Goal: Browse casually

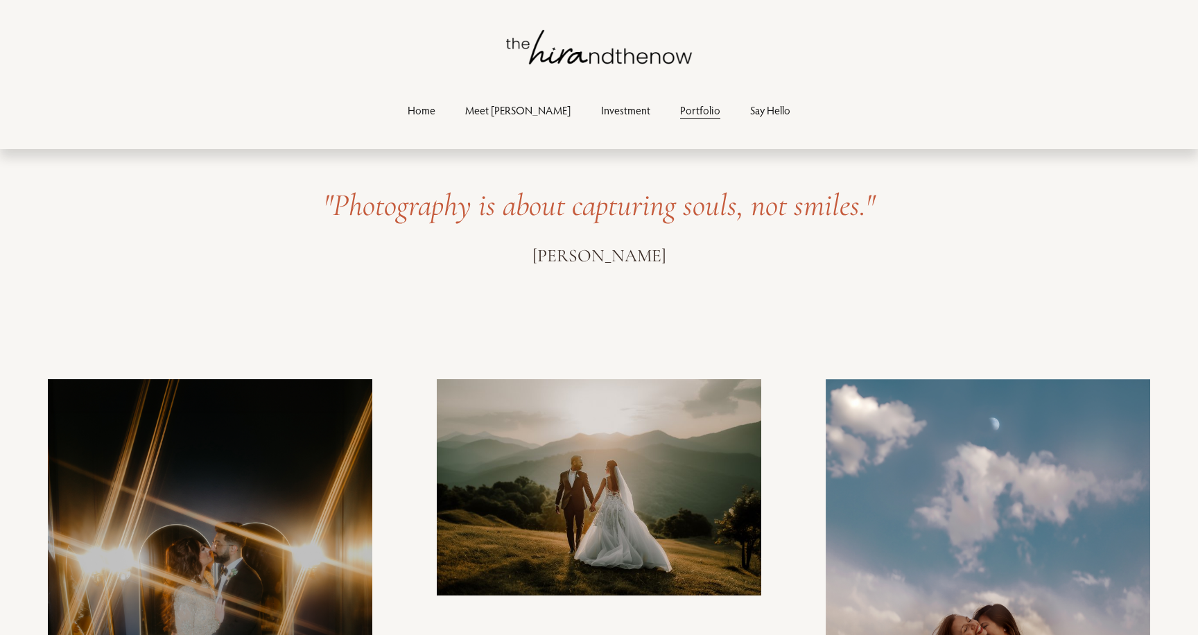
click at [435, 110] on link "Home" at bounding box center [422, 110] width 28 height 19
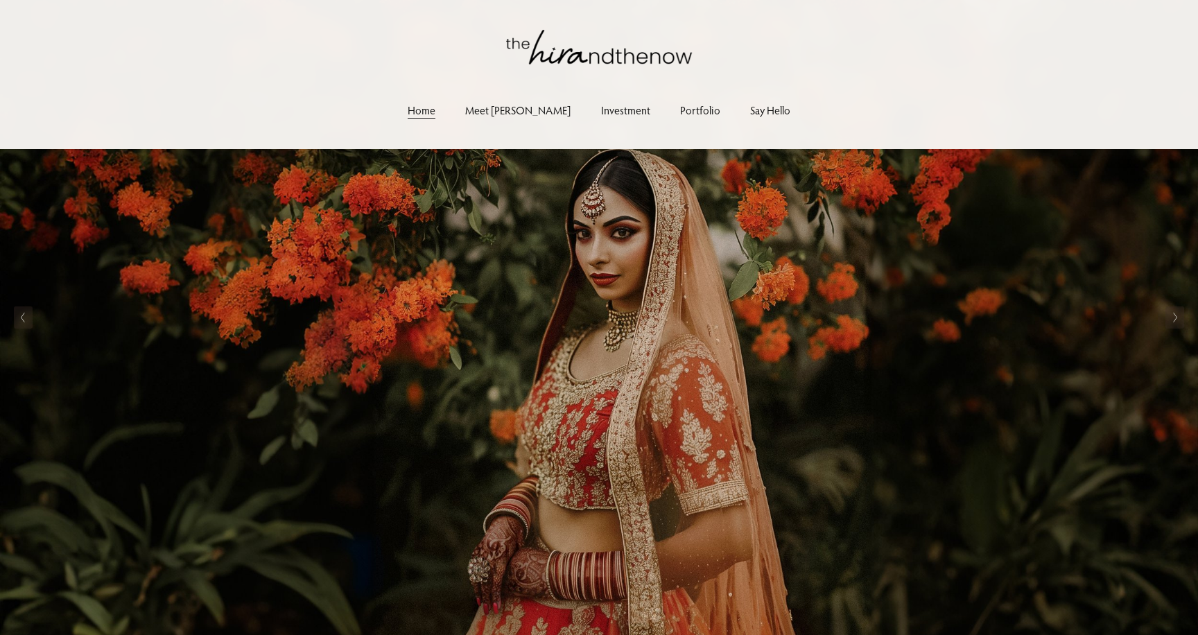
click at [680, 102] on link "Portfolio" at bounding box center [700, 110] width 40 height 19
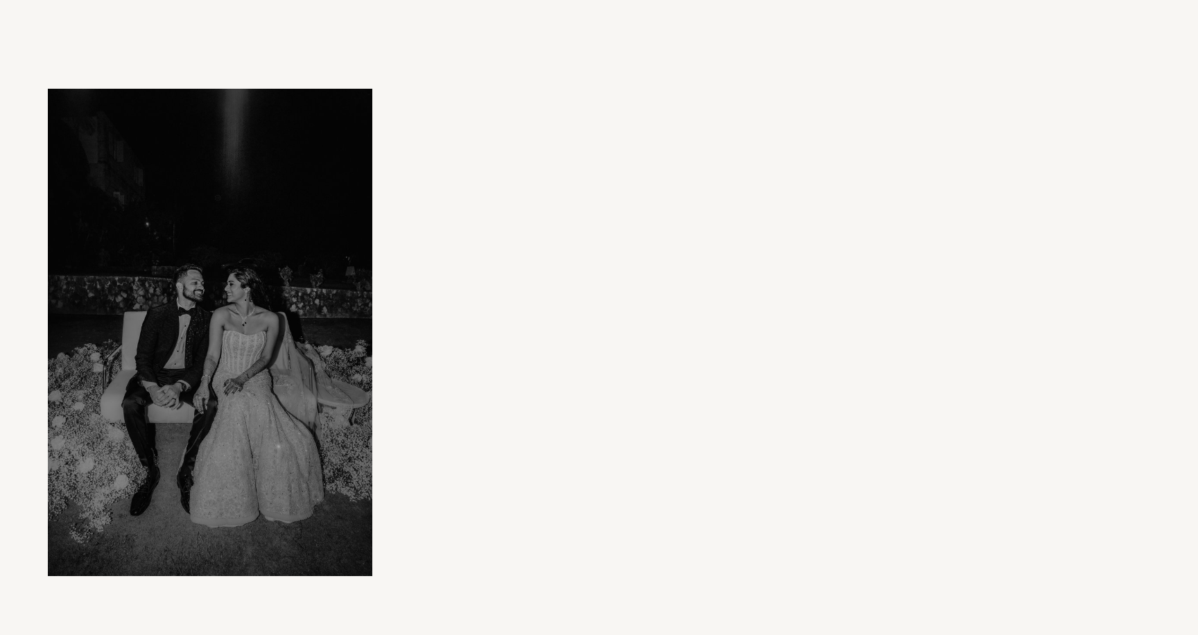
scroll to position [5951, 0]
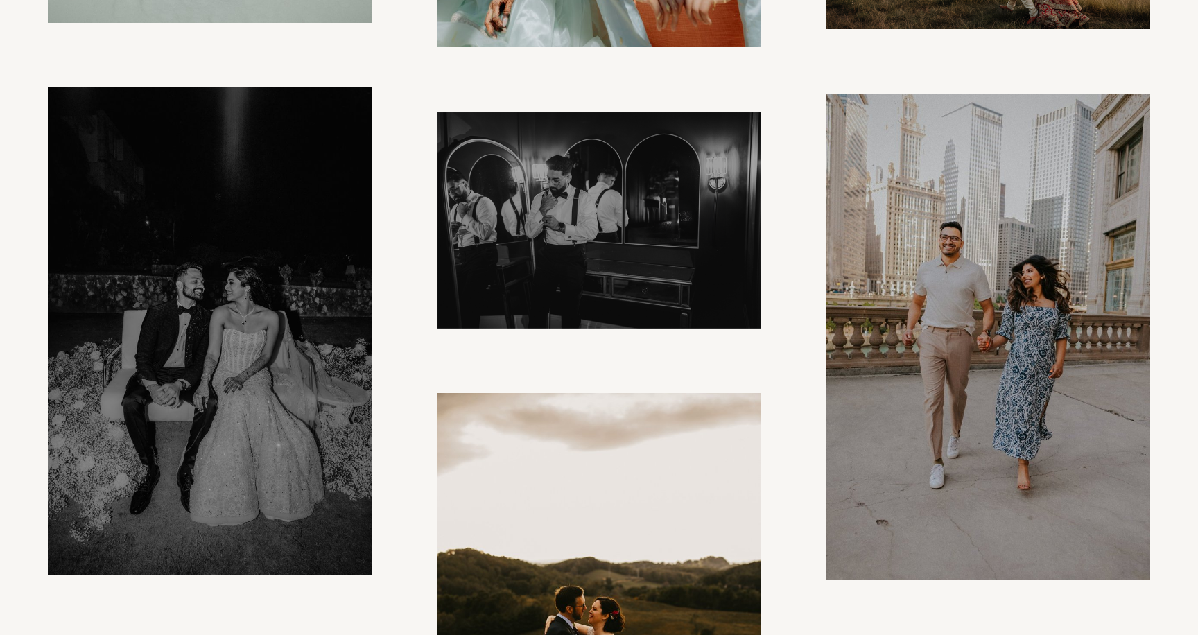
click at [992, 349] on img at bounding box center [988, 337] width 324 height 487
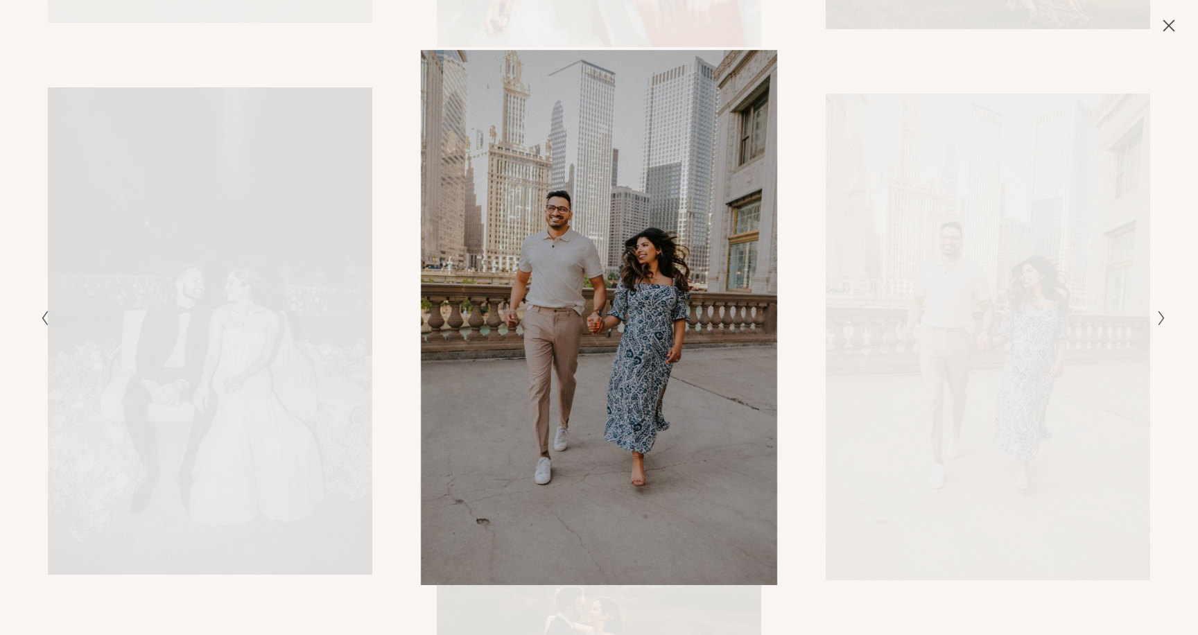
click at [516, 384] on div "Gallery" at bounding box center [317, 317] width 563 height 535
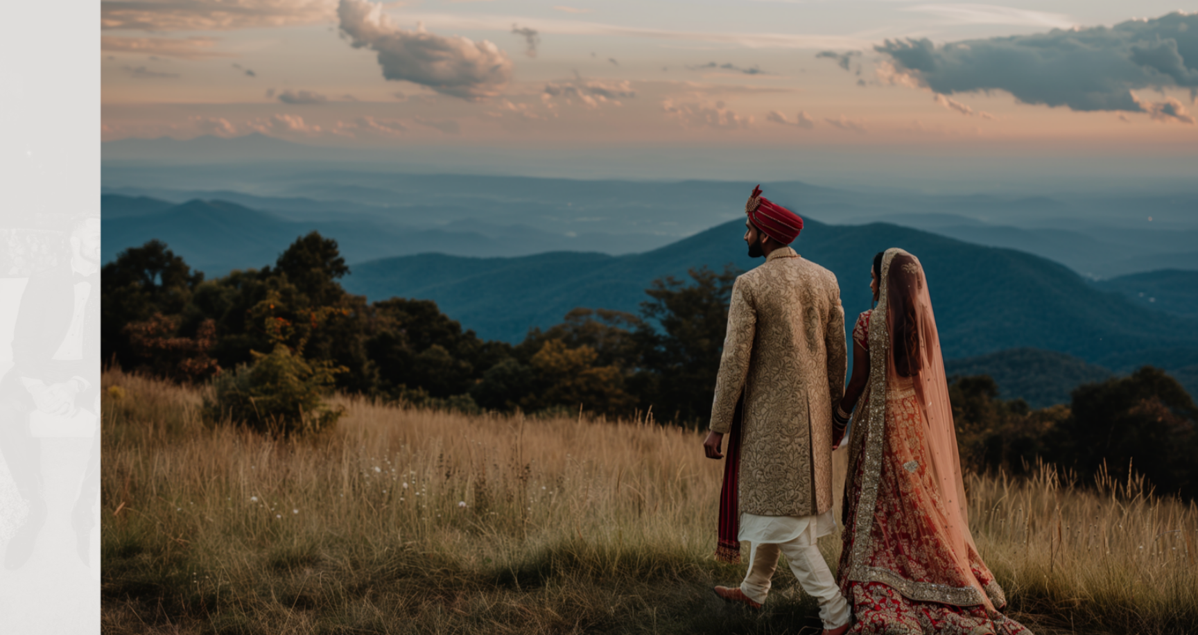
click at [227, 475] on div "Gallery" at bounding box center [317, 317] width 563 height 535
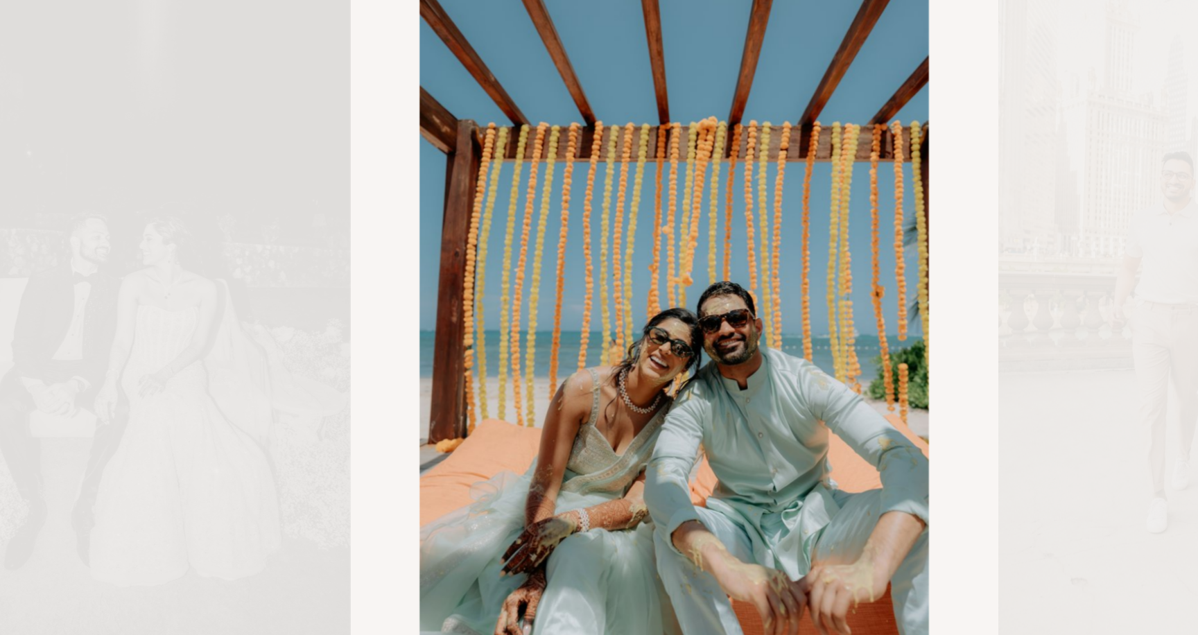
click at [880, 264] on div "Gallery" at bounding box center [880, 317] width 563 height 535
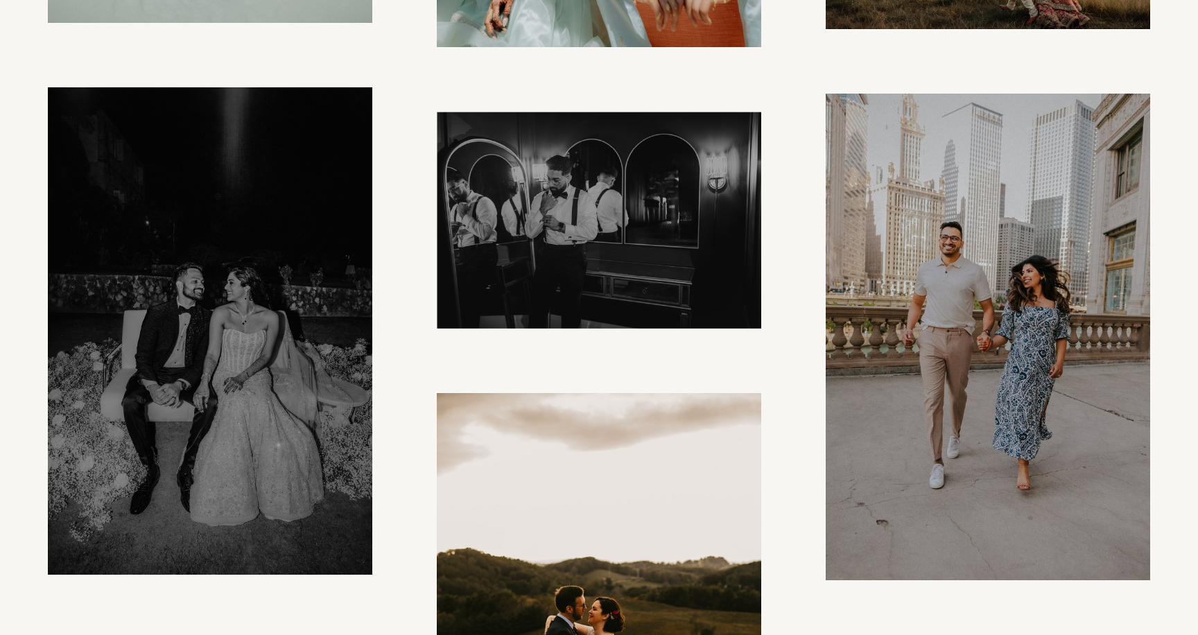
click at [974, 297] on img at bounding box center [988, 337] width 324 height 487
click at [1170, 30] on icon "Close" at bounding box center [1169, 26] width 14 height 14
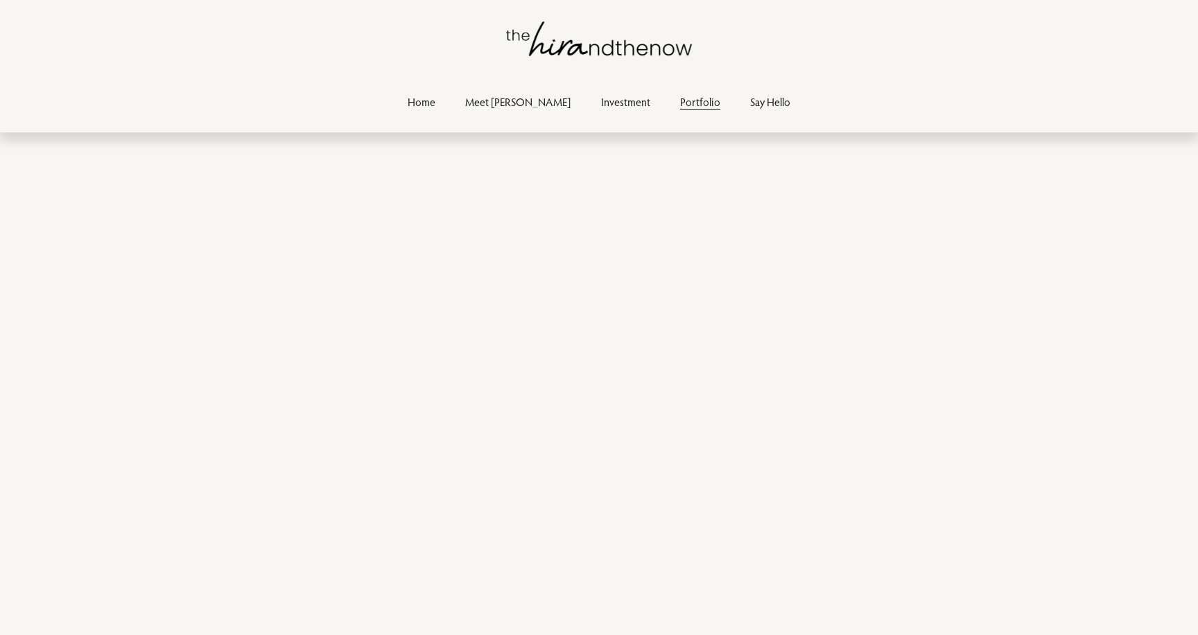
scroll to position [7946, 0]
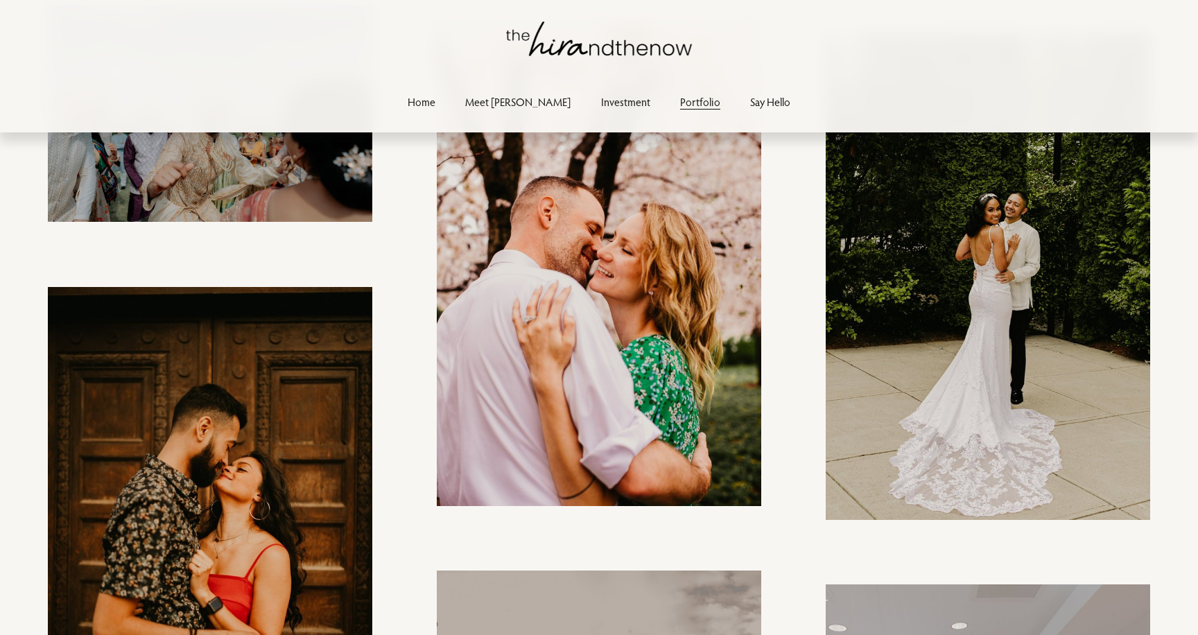
click at [633, 353] on img at bounding box center [599, 262] width 324 height 487
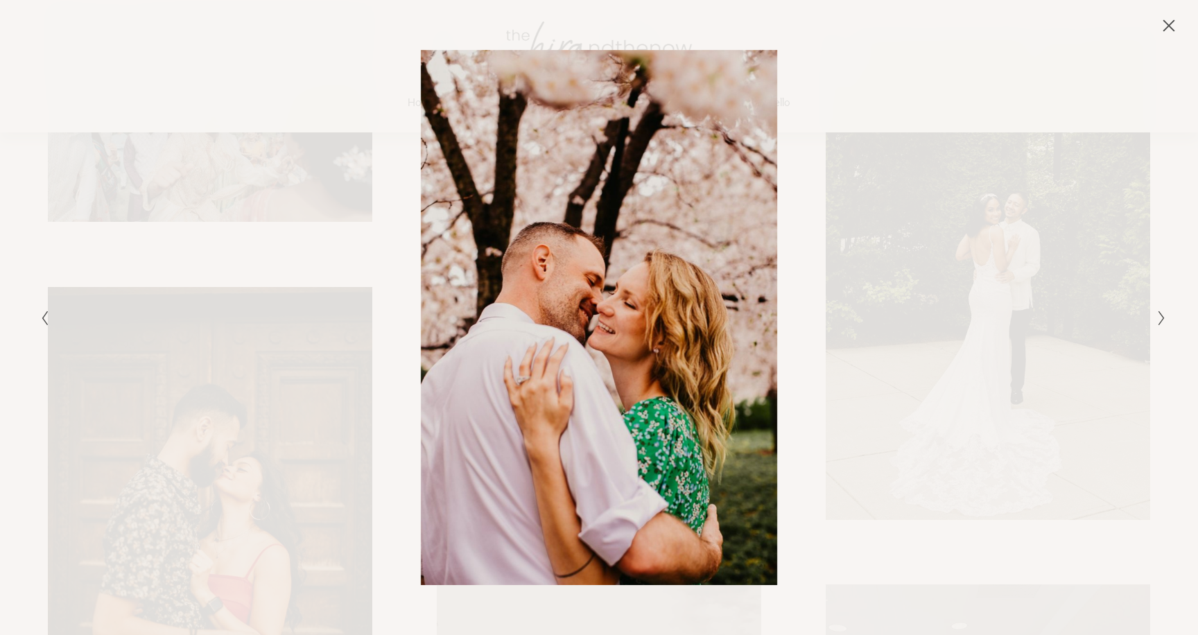
click at [783, 408] on div "Gallery" at bounding box center [880, 317] width 563 height 535
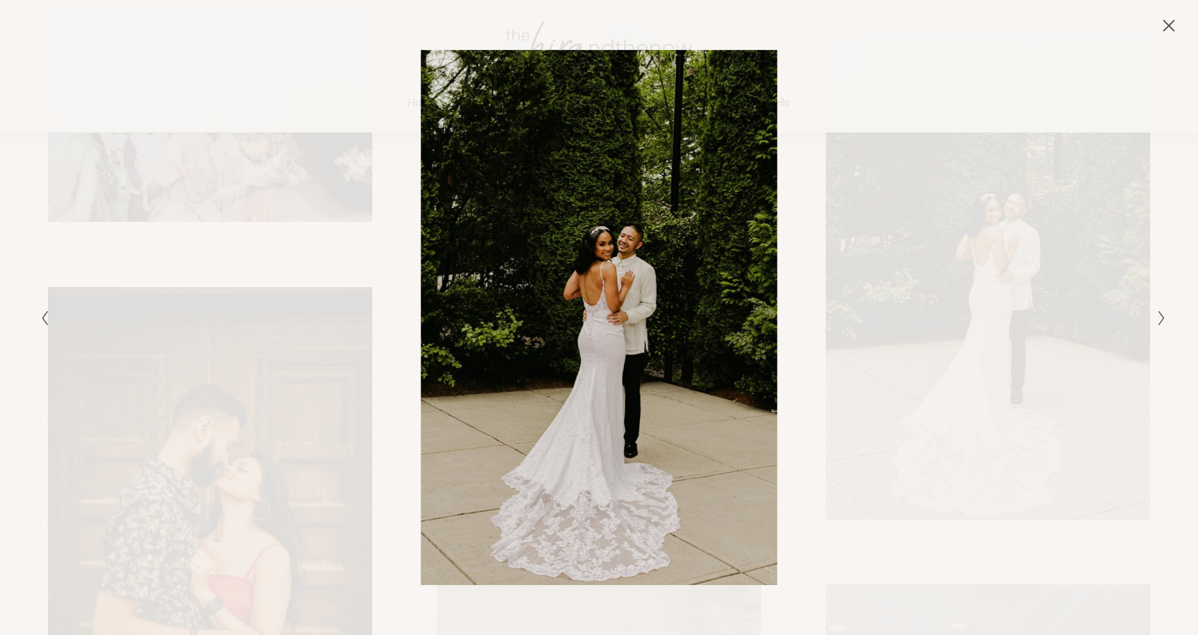
click at [1165, 33] on button "Close" at bounding box center [1169, 25] width 22 height 15
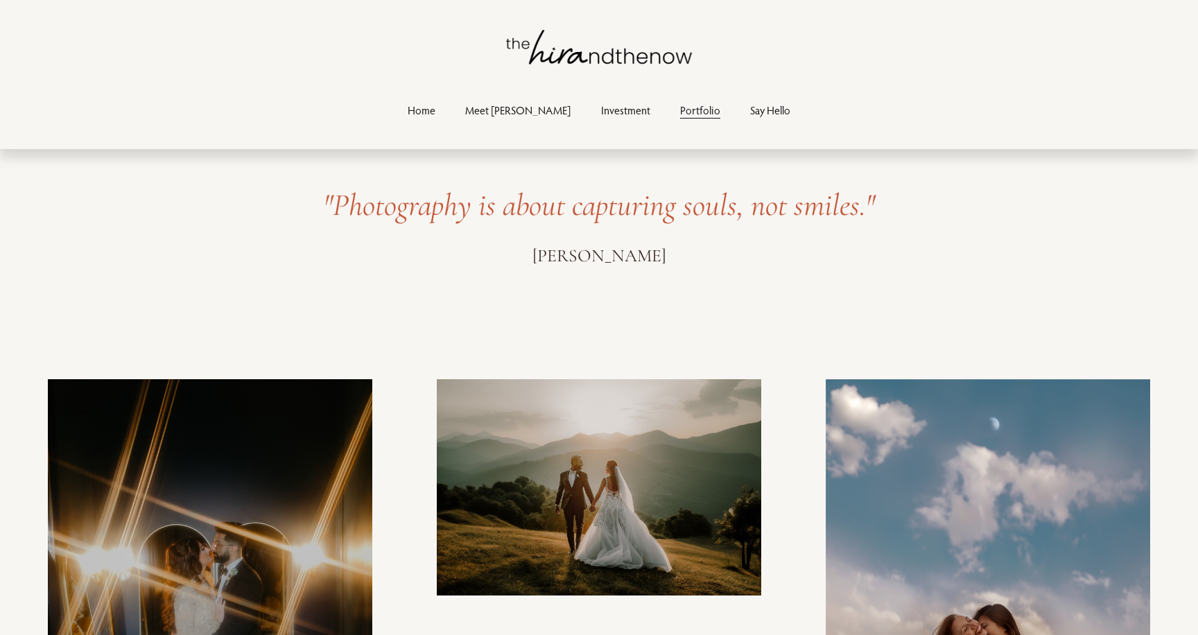
click at [750, 110] on link "Say Hello" at bounding box center [770, 110] width 40 height 19
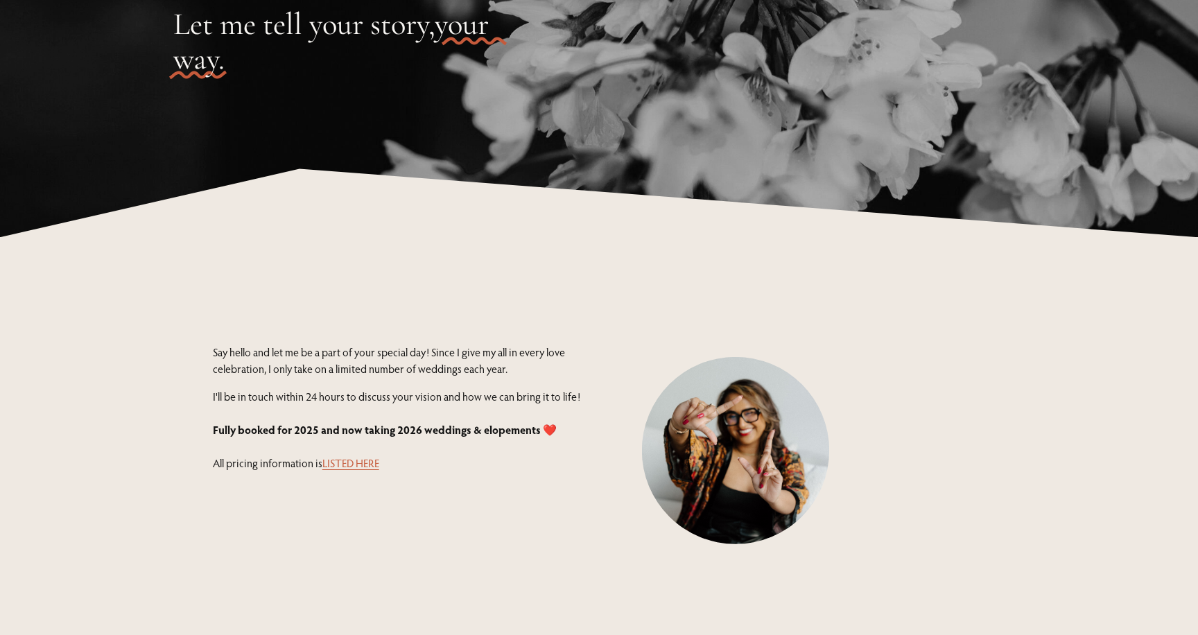
scroll to position [181, 0]
click at [351, 461] on link "LISTED HERE" at bounding box center [350, 462] width 57 height 14
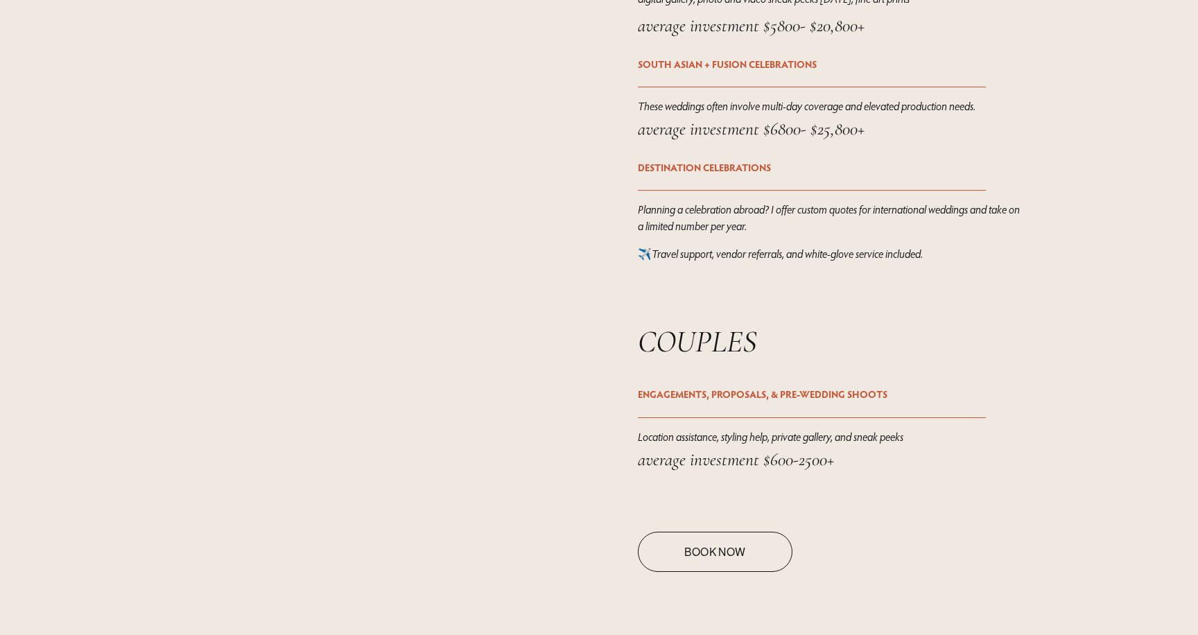
scroll to position [2018, 0]
